Goal: Check status: Check status

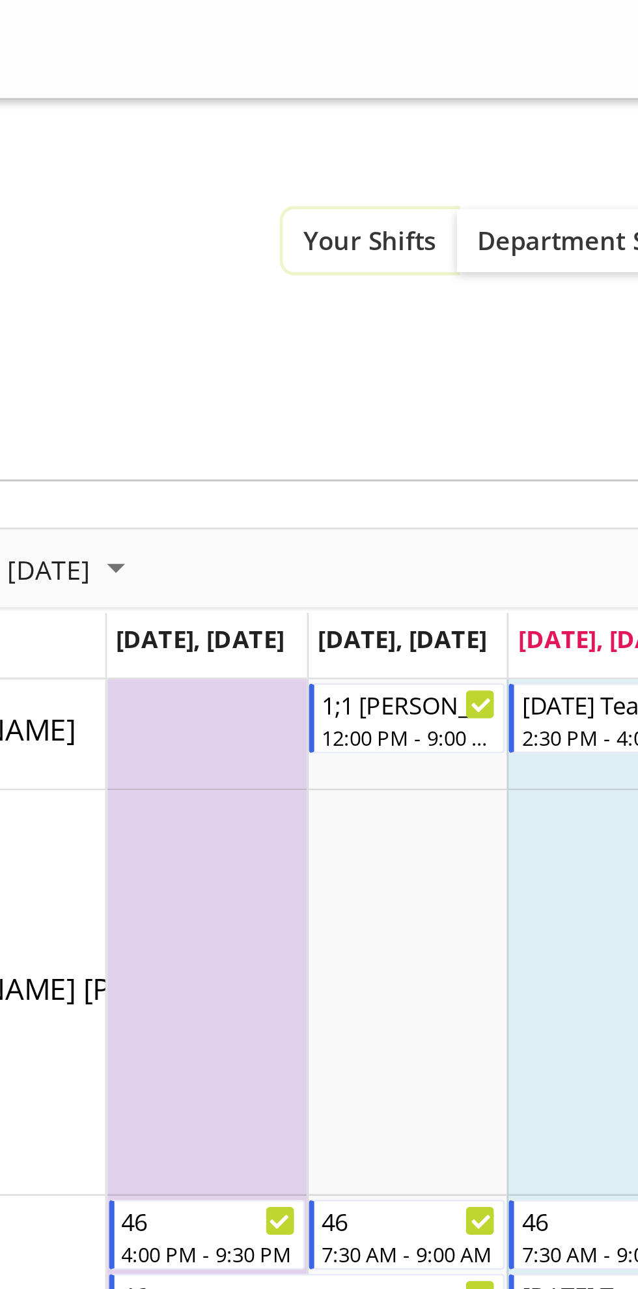
click at [226, 86] on span "Your Shifts" at bounding box center [226, 84] width 47 height 12
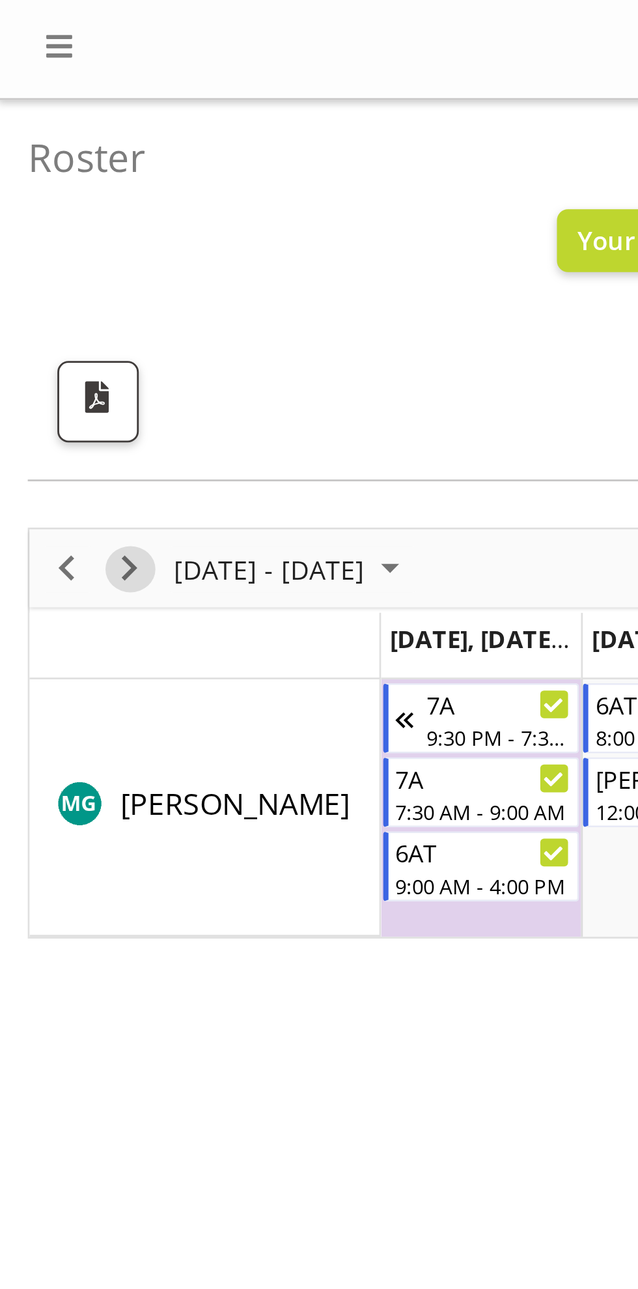
click at [52, 201] on span "Next" at bounding box center [46, 200] width 16 height 16
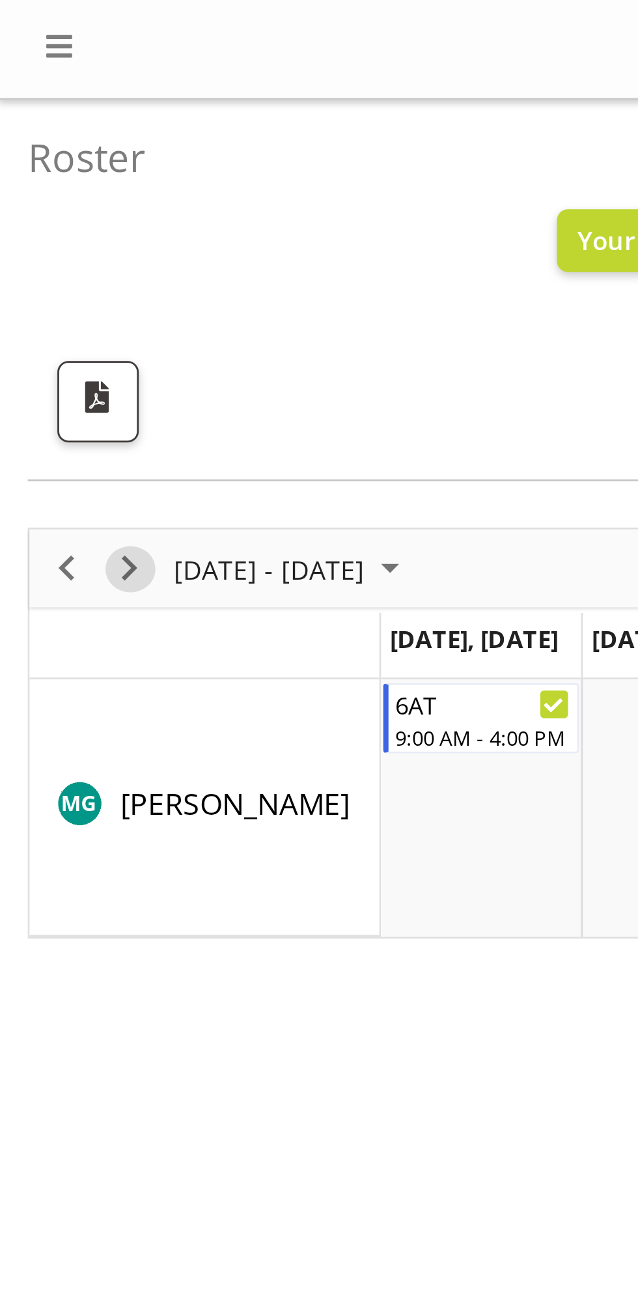
click at [44, 205] on span "Next" at bounding box center [46, 200] width 16 height 16
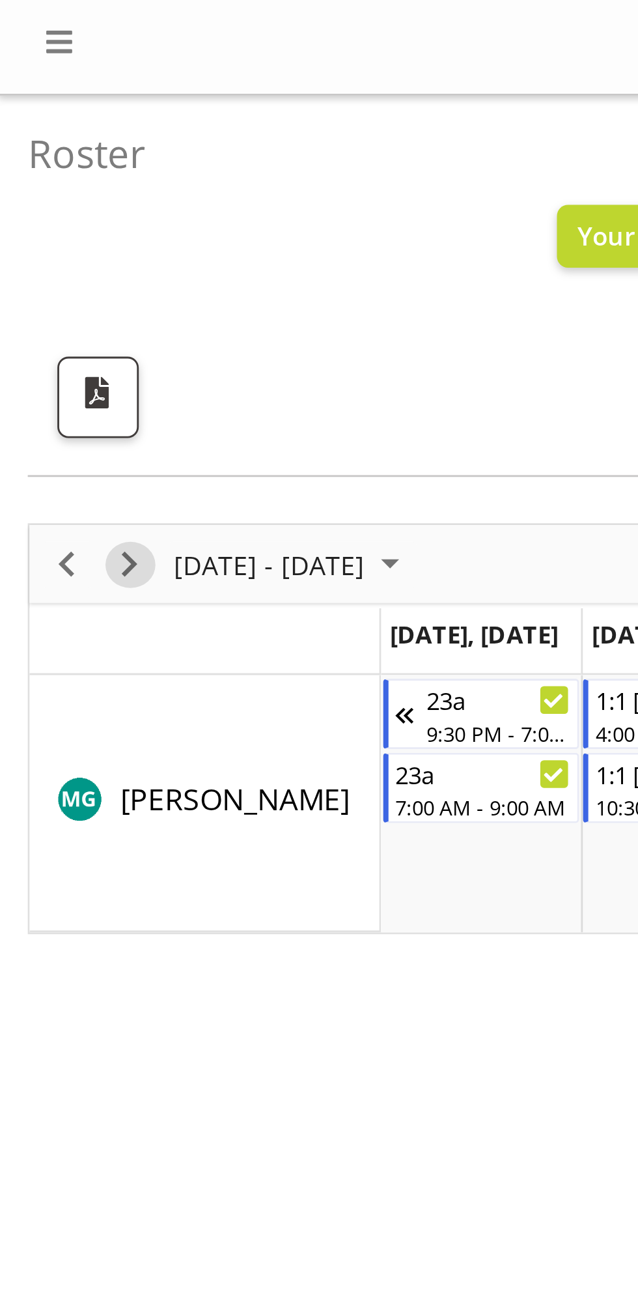
click at [51, 202] on span "Next" at bounding box center [46, 200] width 16 height 16
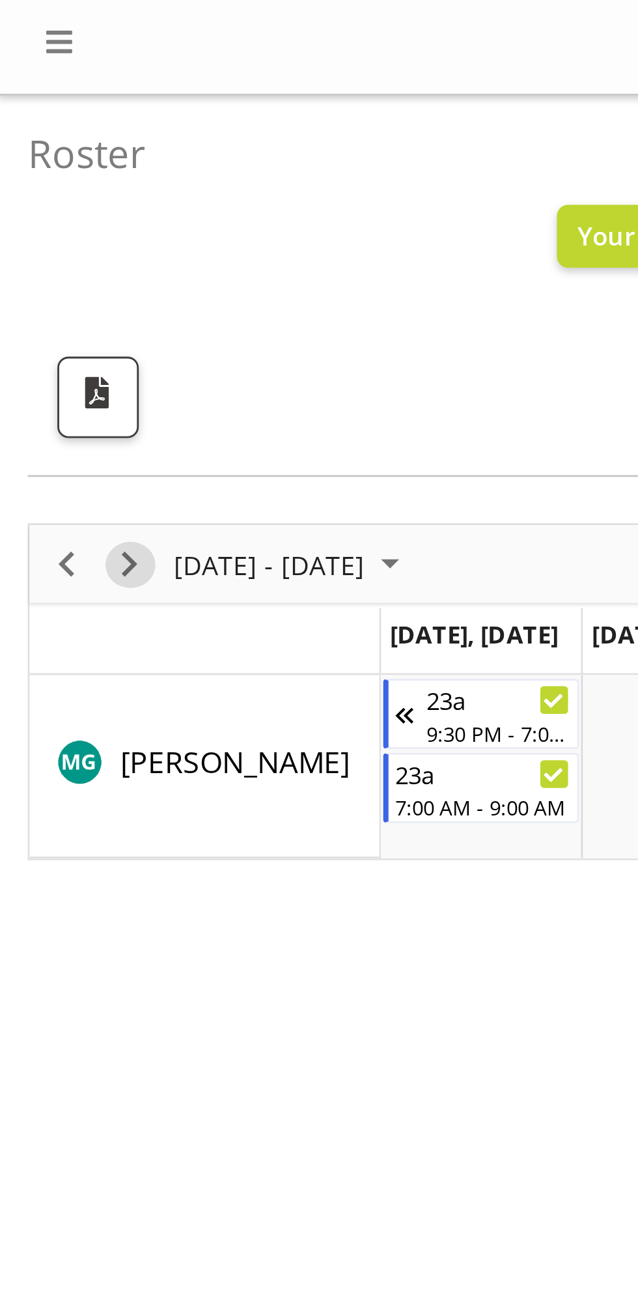
click at [50, 201] on span "Next" at bounding box center [46, 200] width 16 height 16
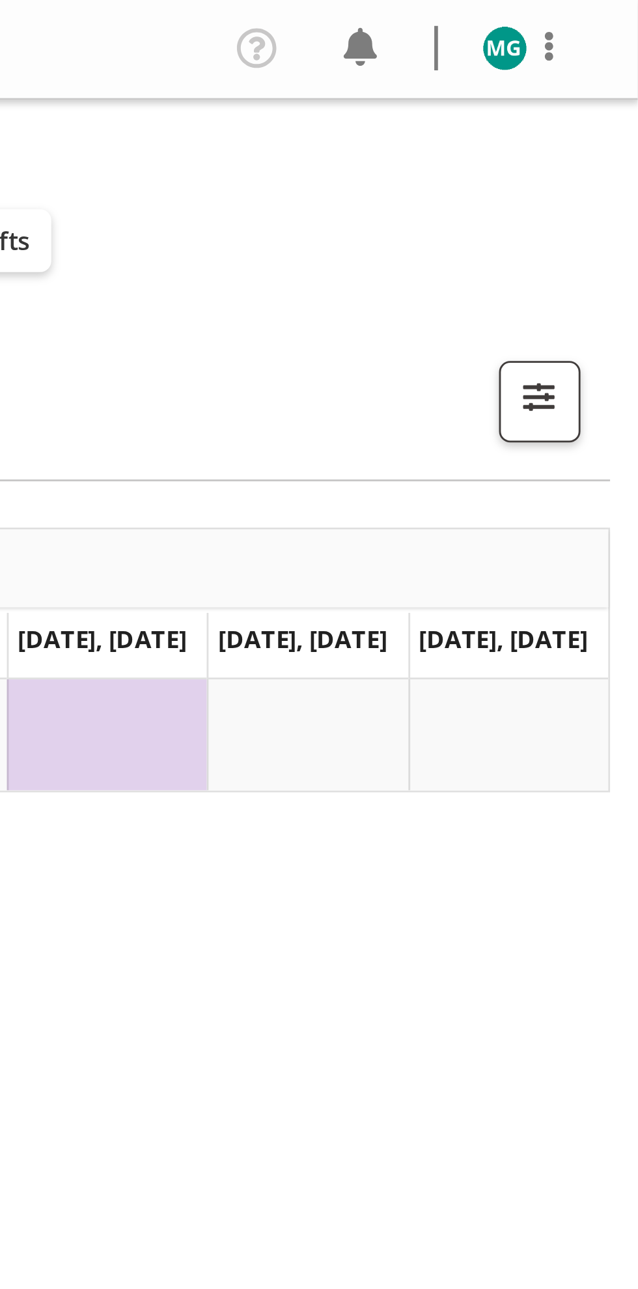
click at [609, 20] on span at bounding box center [607, 16] width 16 height 16
